Goal: Find specific page/section: Find specific page/section

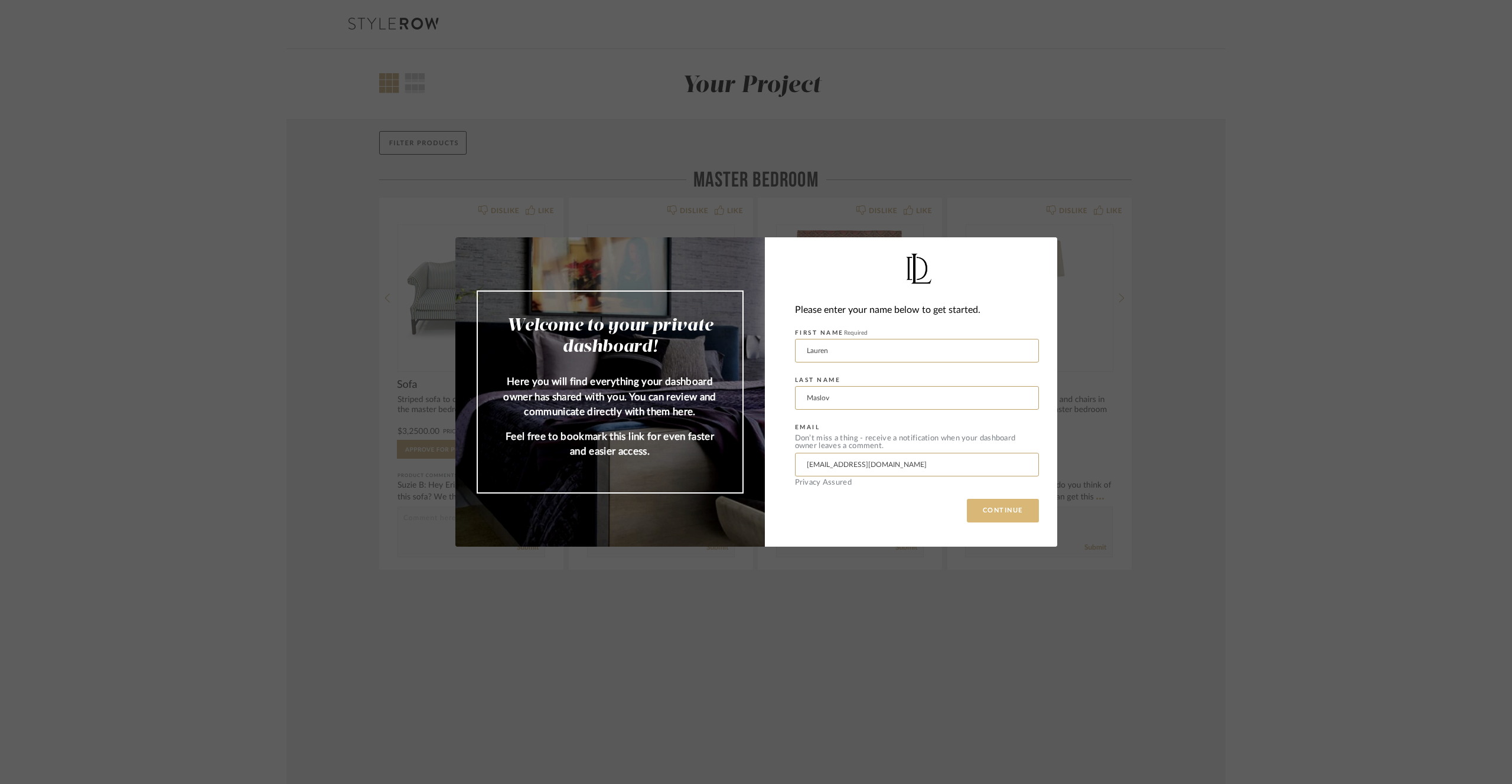
click at [996, 510] on button "CONTINUE" at bounding box center [1003, 510] width 72 height 23
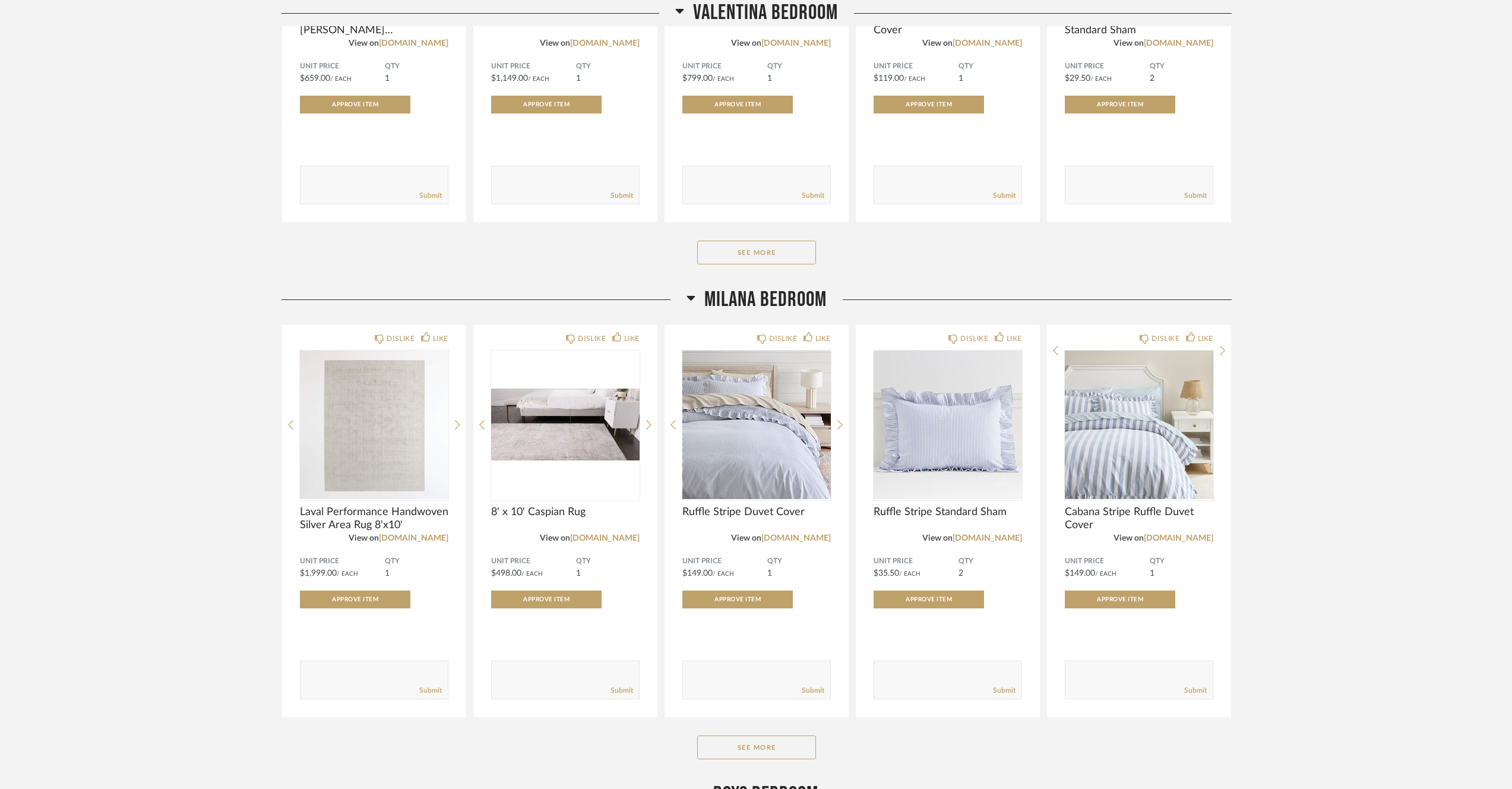
scroll to position [1830, 0]
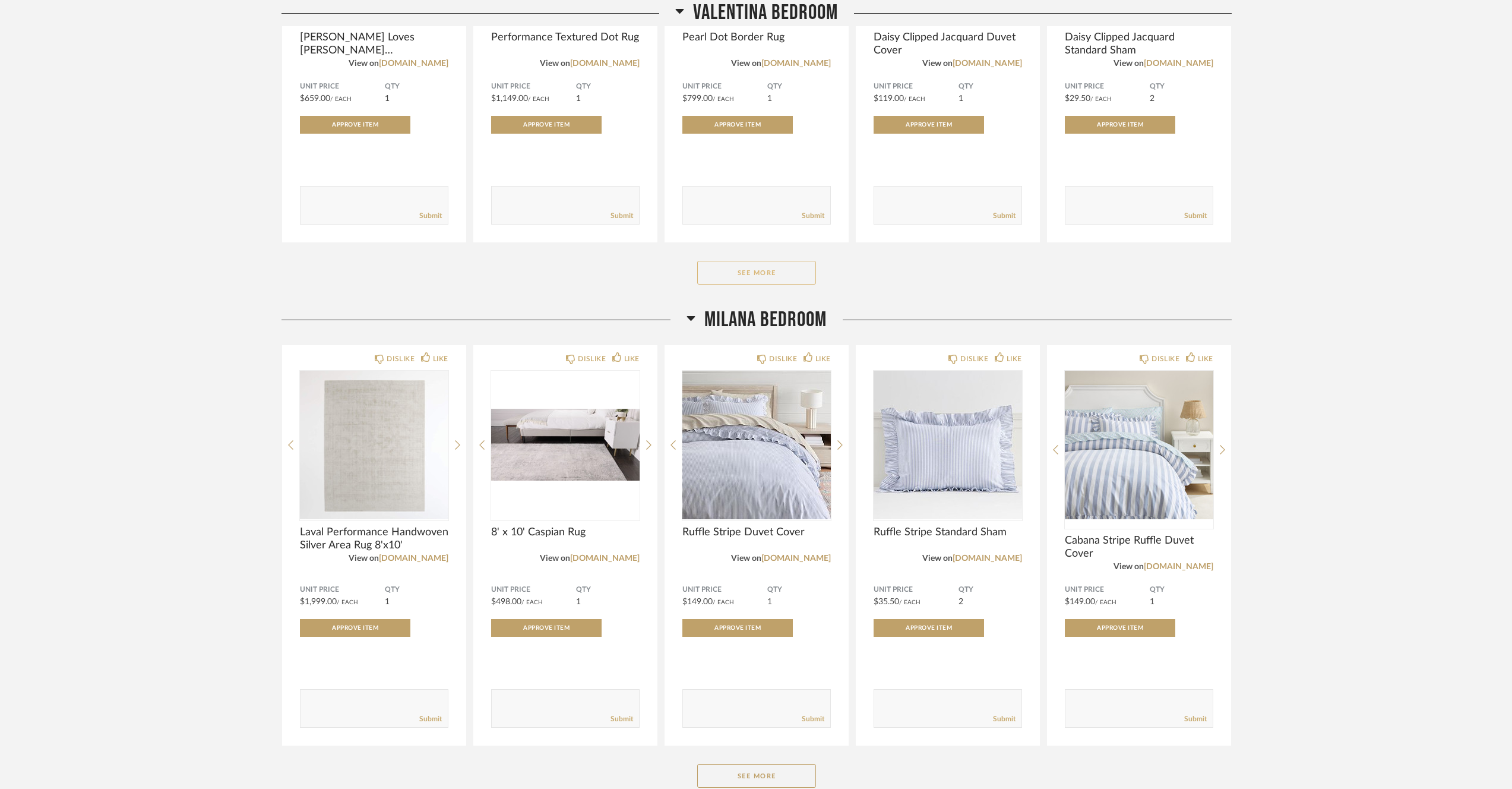
click at [772, 282] on button "See More" at bounding box center [756, 272] width 119 height 23
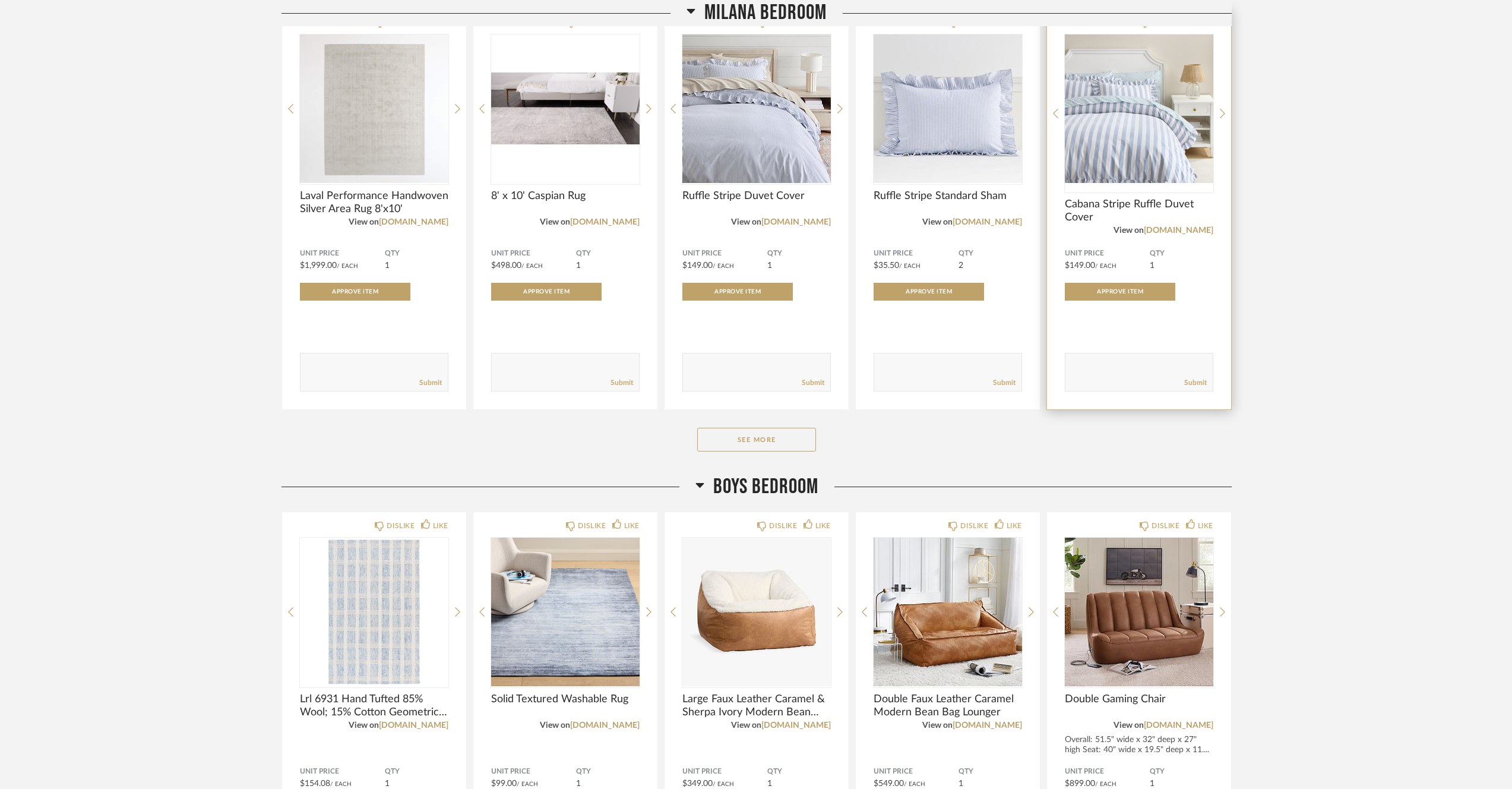
scroll to position [3007, 0]
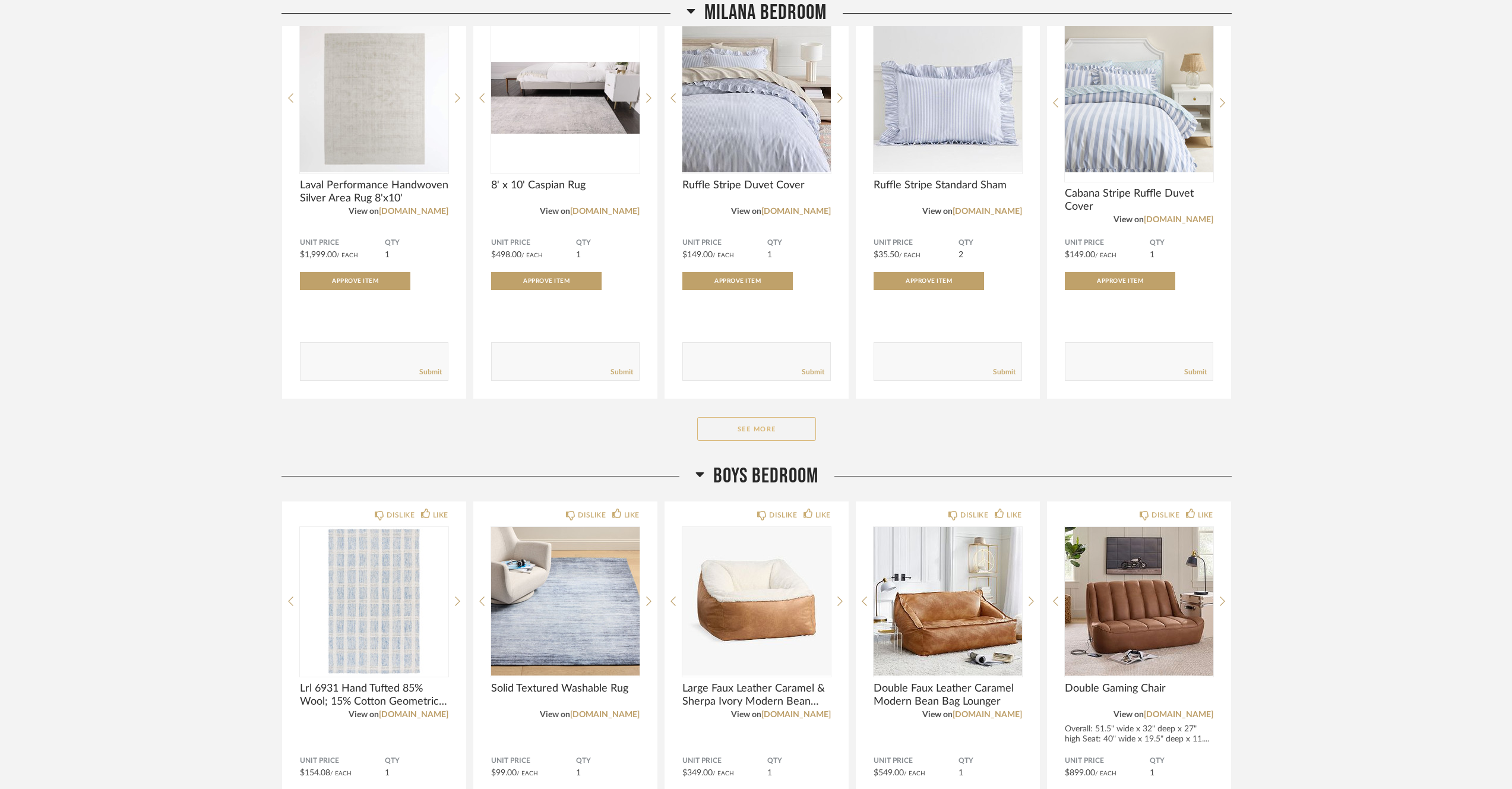
click at [794, 427] on button "See More" at bounding box center [756, 428] width 119 height 23
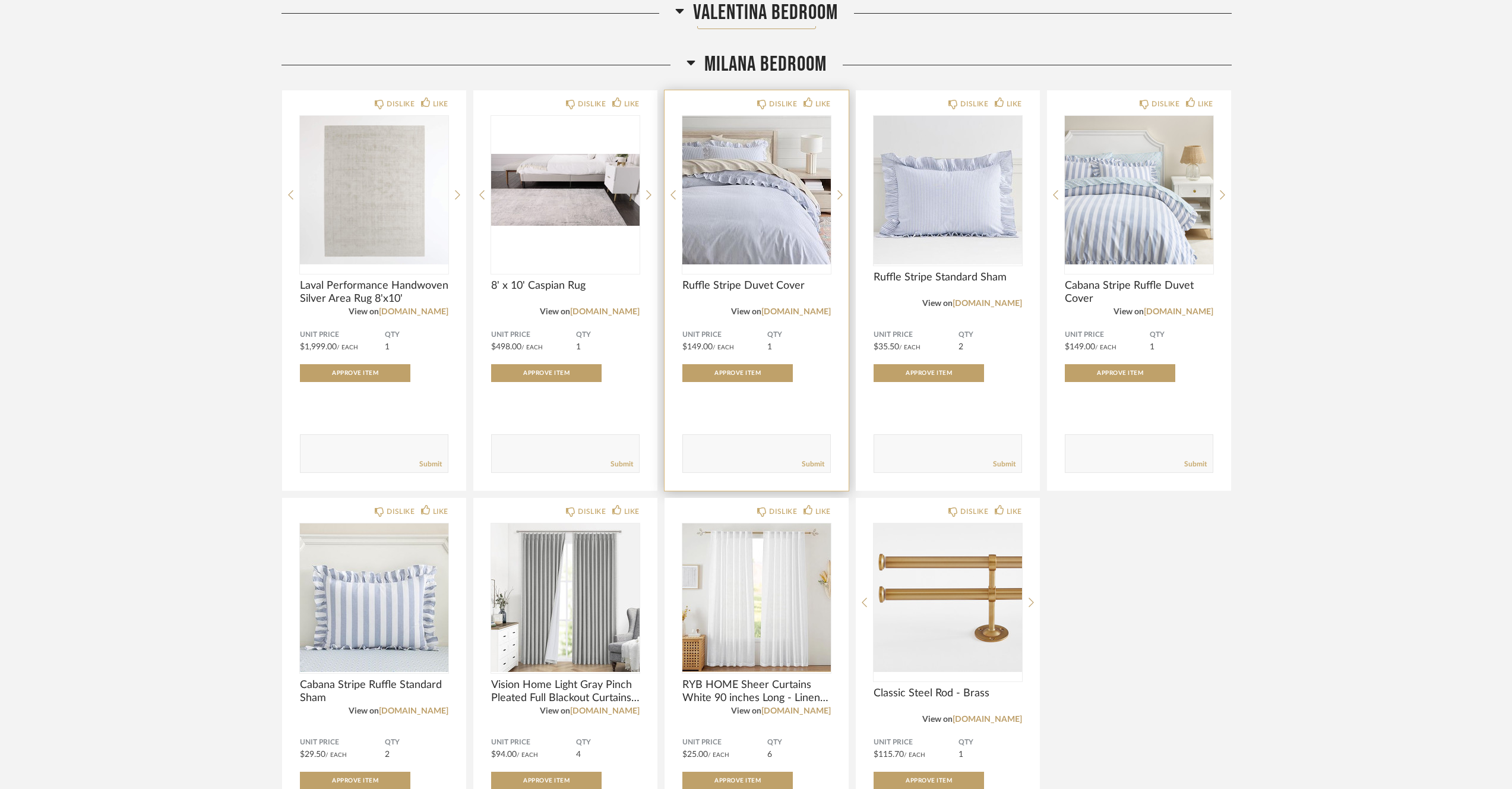
scroll to position [2914, 0]
click at [588, 202] on img "0" at bounding box center [565, 190] width 148 height 149
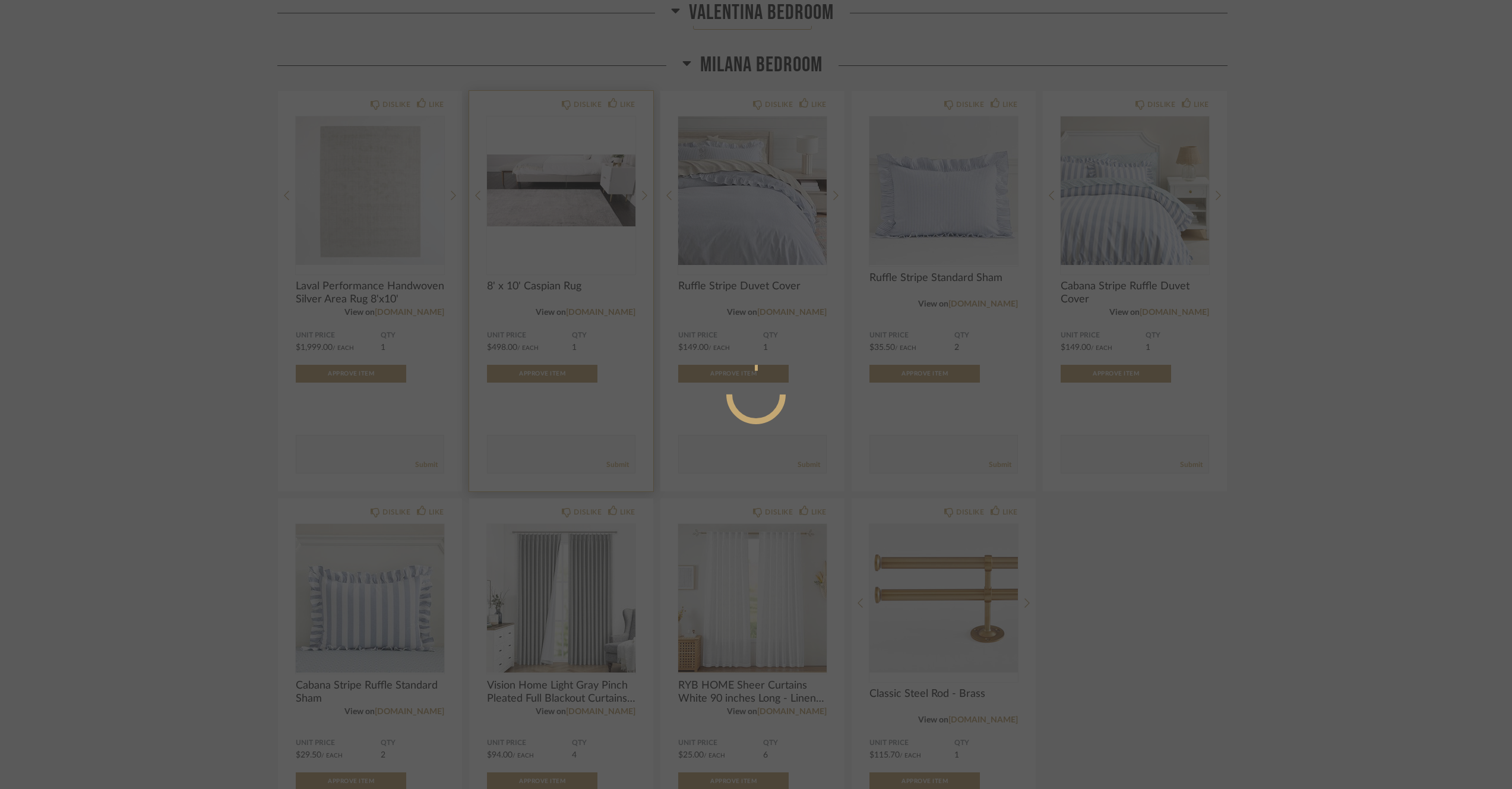
scroll to position [0, 0]
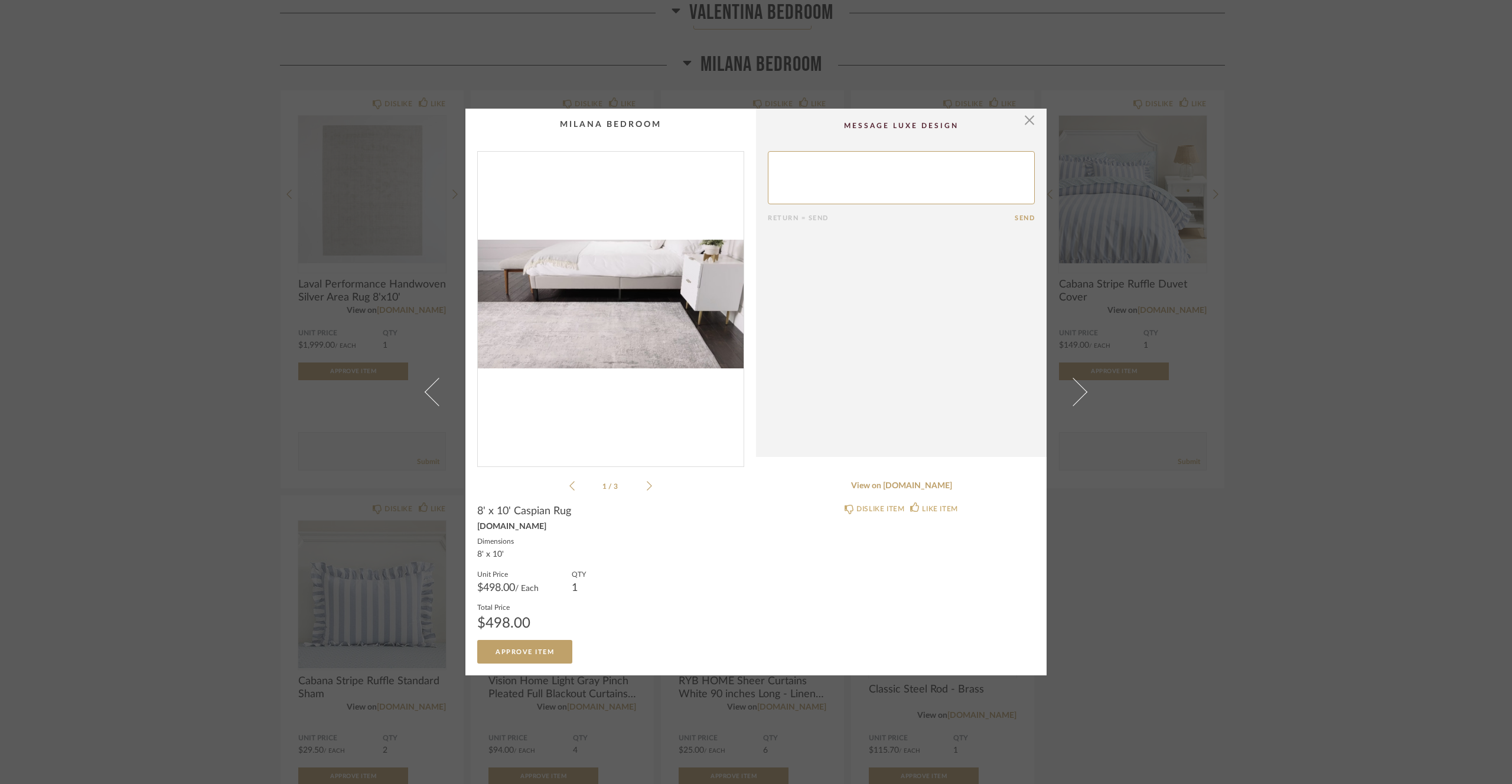
click at [605, 310] on img "0" at bounding box center [610, 305] width 266 height 305
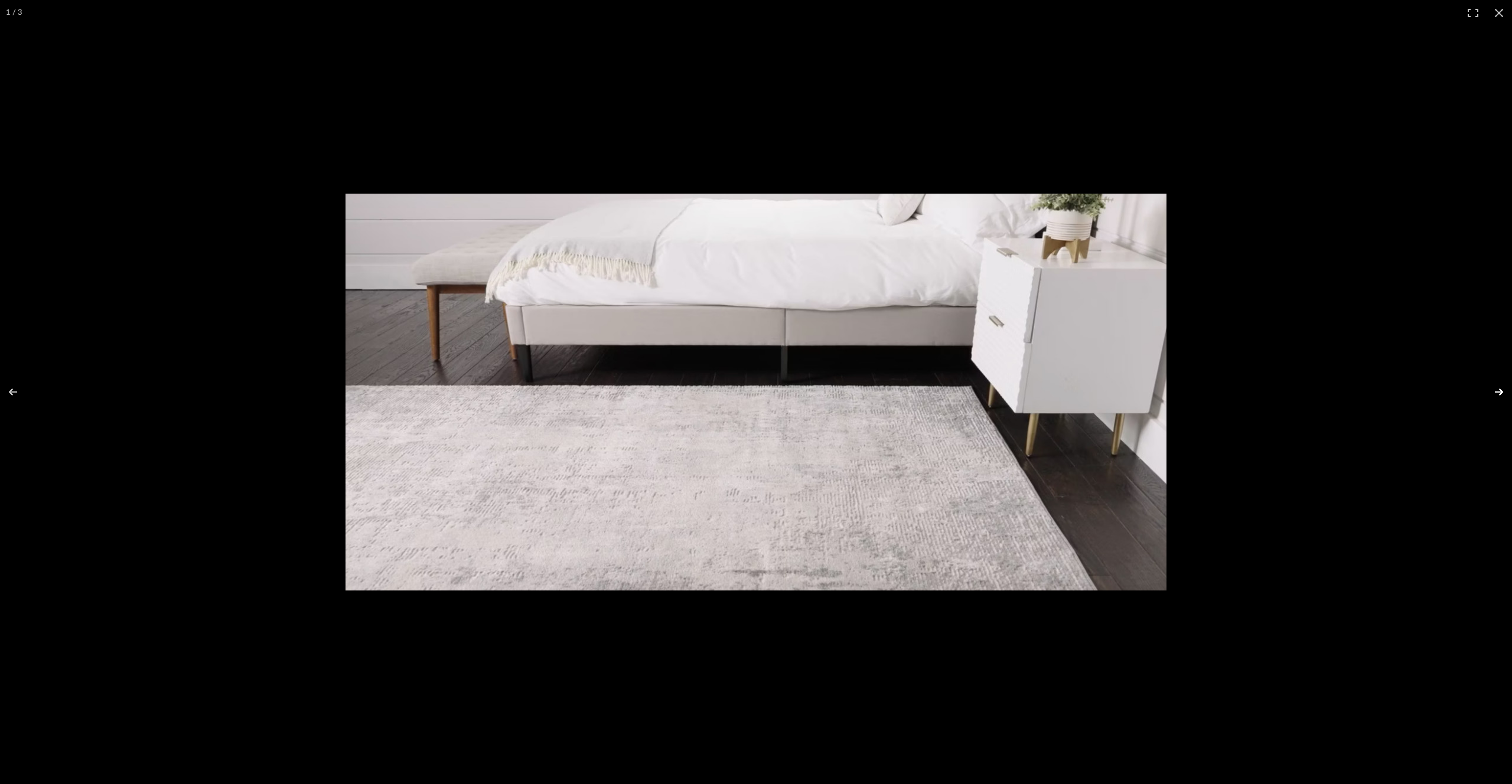
click at [1496, 396] on button at bounding box center [1492, 392] width 42 height 59
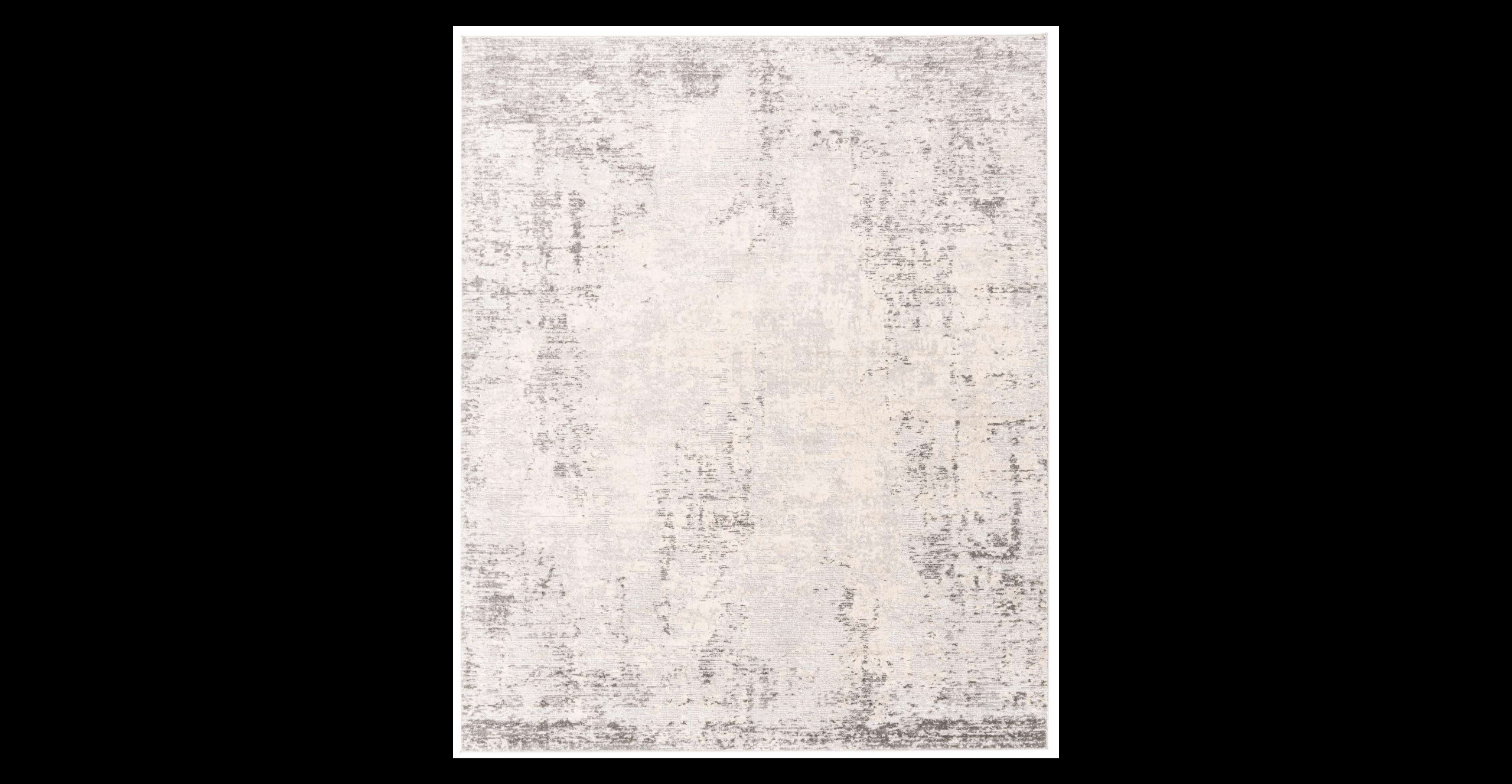
click at [1496, 396] on button at bounding box center [1492, 392] width 42 height 59
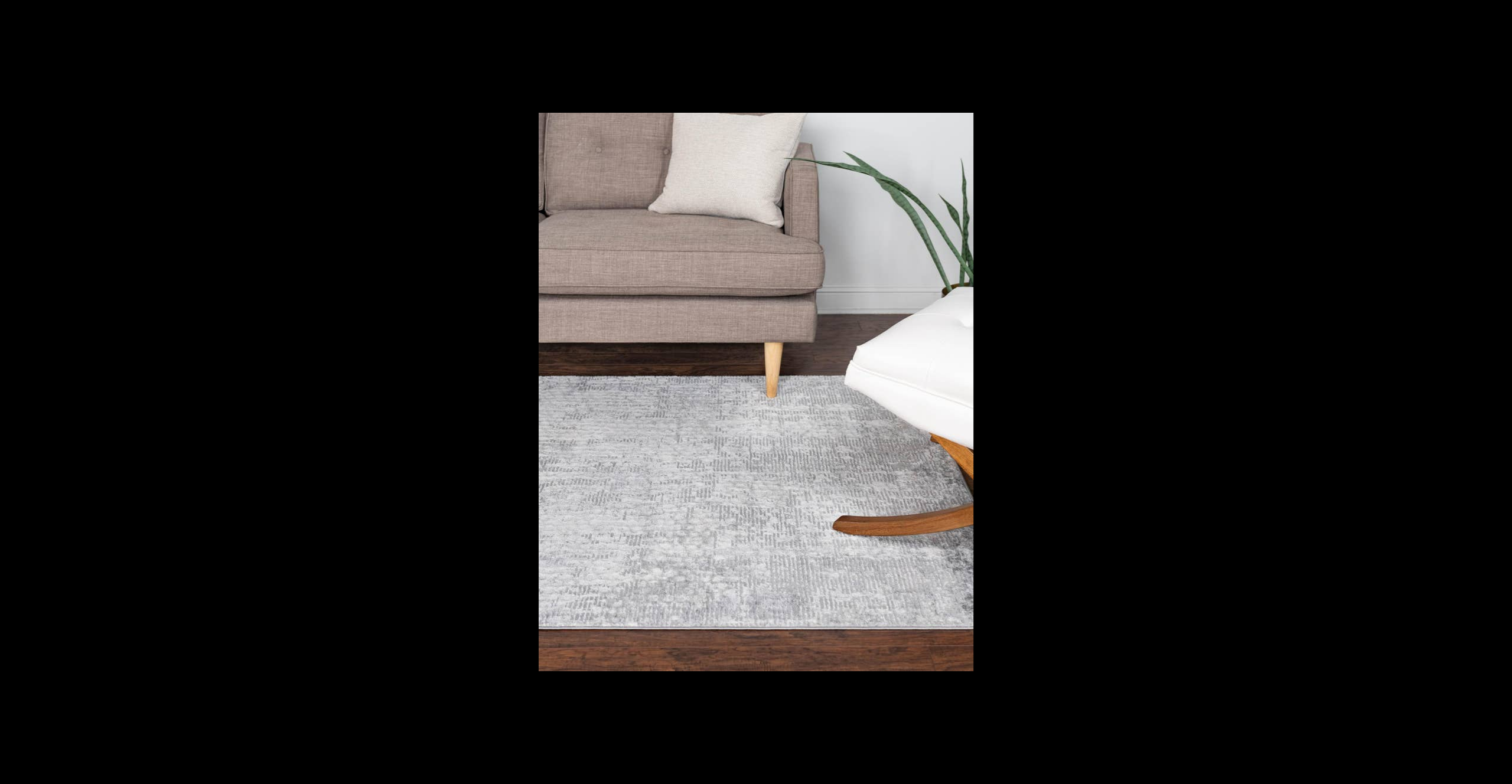
click at [1496, 396] on button at bounding box center [1492, 392] width 42 height 59
